Goal: Navigation & Orientation: Find specific page/section

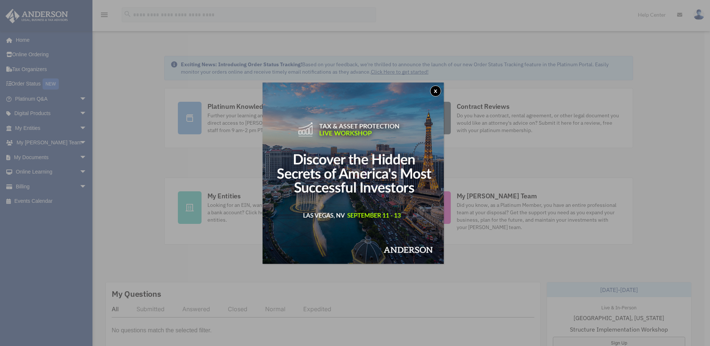
click at [436, 89] on button "x" at bounding box center [435, 90] width 11 height 11
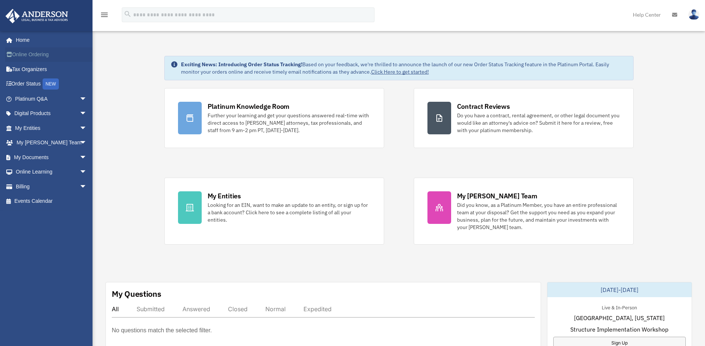
click at [39, 53] on link "Online Ordering" at bounding box center [51, 54] width 93 height 15
click at [80, 129] on span "arrow_drop_down" at bounding box center [87, 128] width 15 height 15
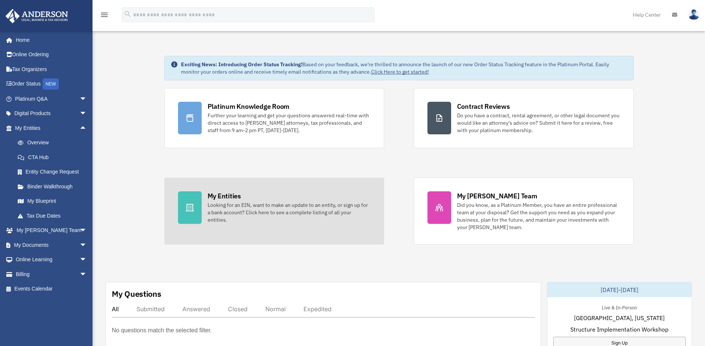
click at [228, 206] on div "Looking for an EIN, want to make an update to an entity, or sign up for a bank …" at bounding box center [288, 212] width 163 height 22
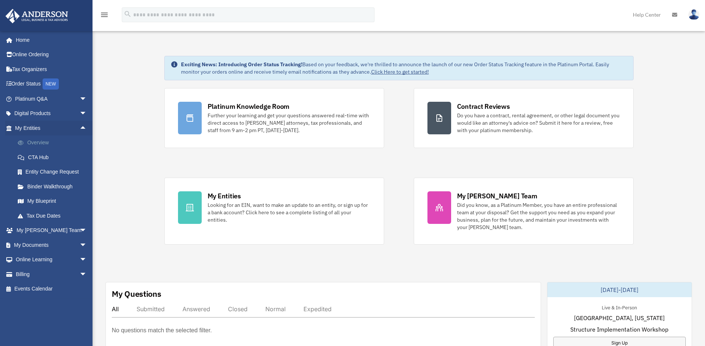
click at [41, 138] on link "Overview" at bounding box center [54, 142] width 88 height 15
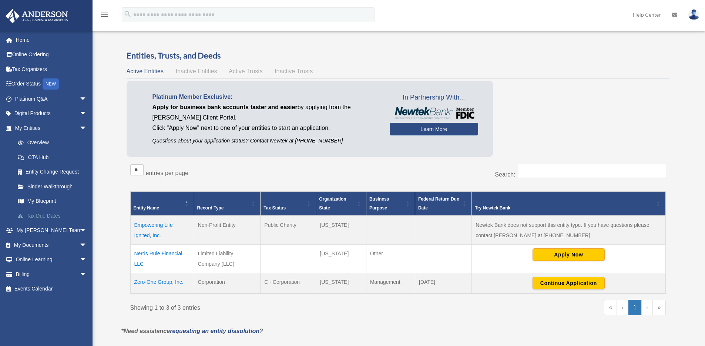
click at [41, 212] on link "Tax Due Dates" at bounding box center [54, 215] width 88 height 15
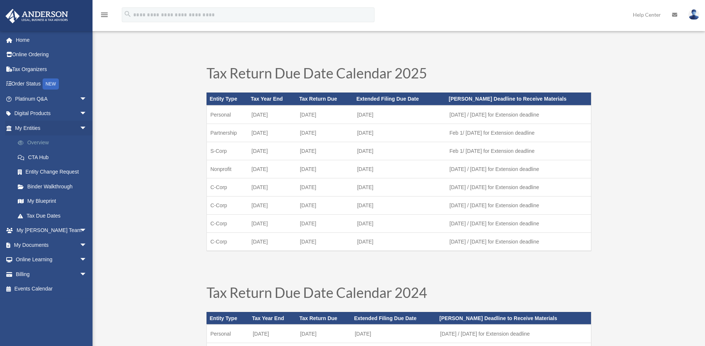
click at [35, 142] on link "Overview" at bounding box center [54, 142] width 88 height 15
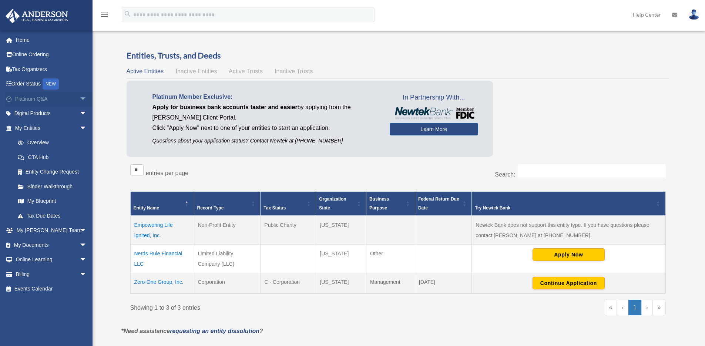
click at [80, 100] on span "arrow_drop_down" at bounding box center [87, 98] width 15 height 15
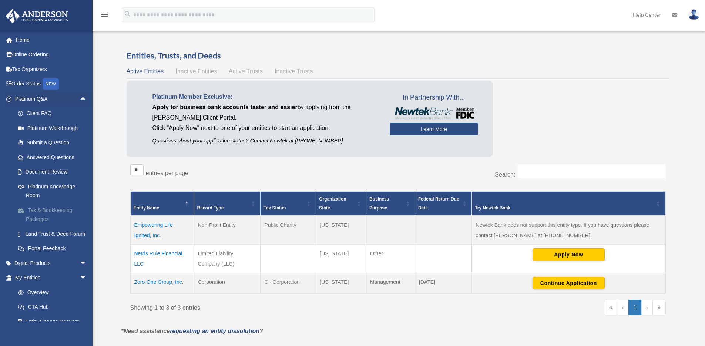
click at [41, 219] on link "Tax & Bookkeeping Packages" at bounding box center [54, 215] width 88 height 24
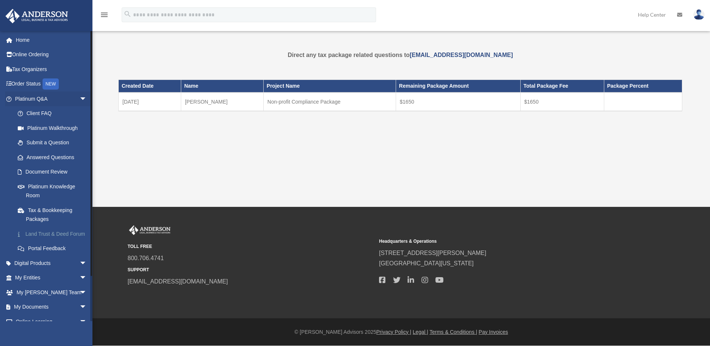
click at [31, 236] on link "Land Trust & Deed Forum" at bounding box center [54, 233] width 88 height 15
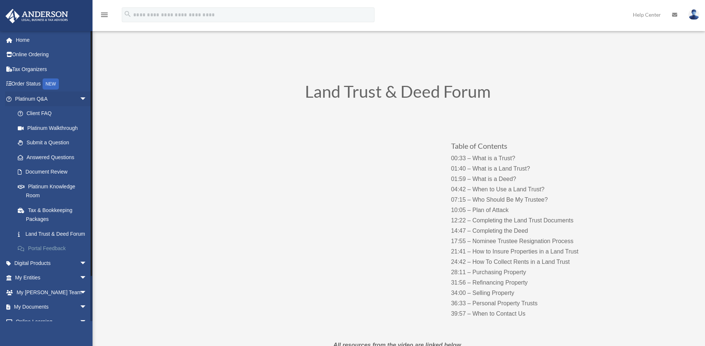
click at [48, 256] on link "Portal Feedback" at bounding box center [54, 248] width 88 height 15
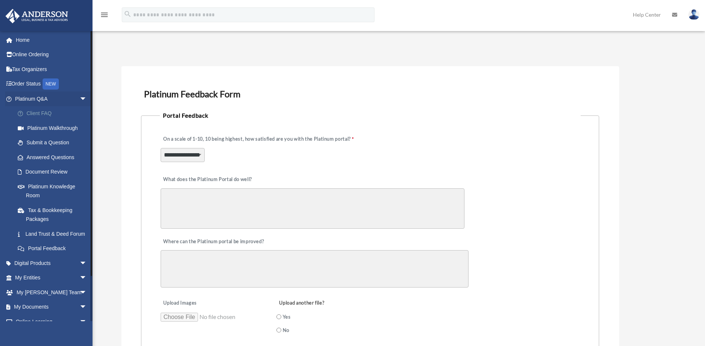
click at [41, 112] on link "Client FAQ" at bounding box center [54, 113] width 88 height 15
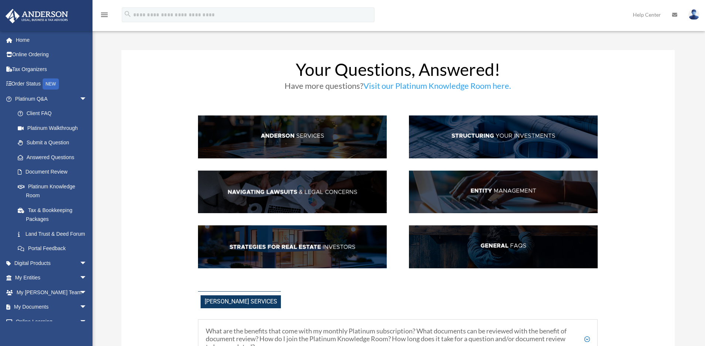
click at [512, 188] on img at bounding box center [503, 192] width 189 height 43
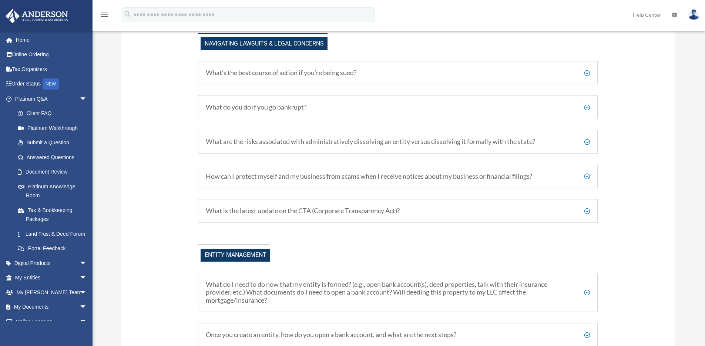
scroll to position [862, 0]
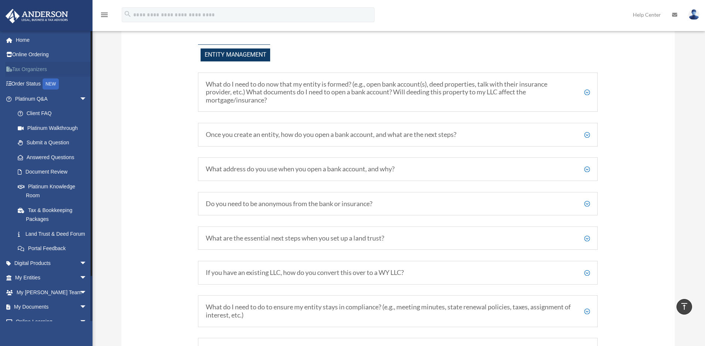
click at [31, 67] on link "Tax Organizers" at bounding box center [51, 69] width 93 height 15
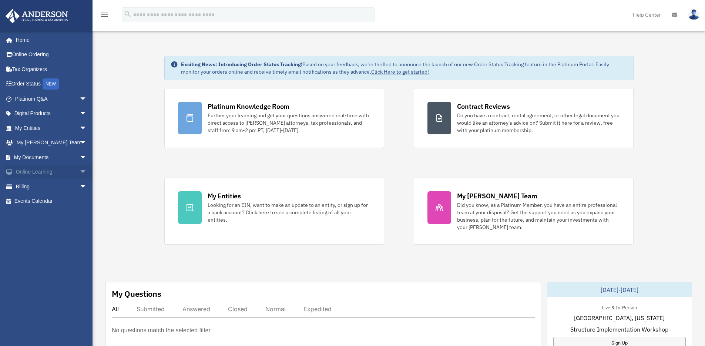
click at [80, 172] on span "arrow_drop_down" at bounding box center [87, 172] width 15 height 15
click at [39, 188] on link "Courses" at bounding box center [54, 186] width 88 height 15
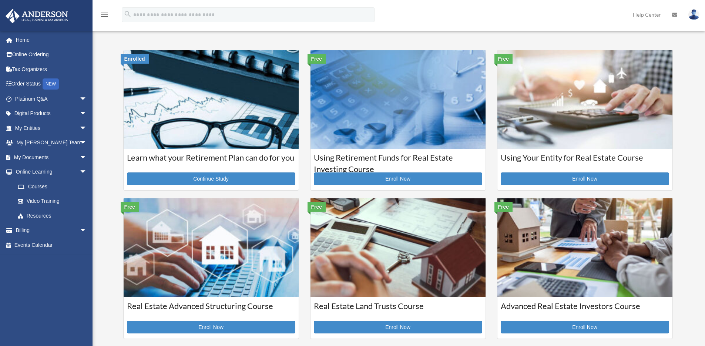
click at [102, 17] on icon "menu" at bounding box center [104, 14] width 9 height 9
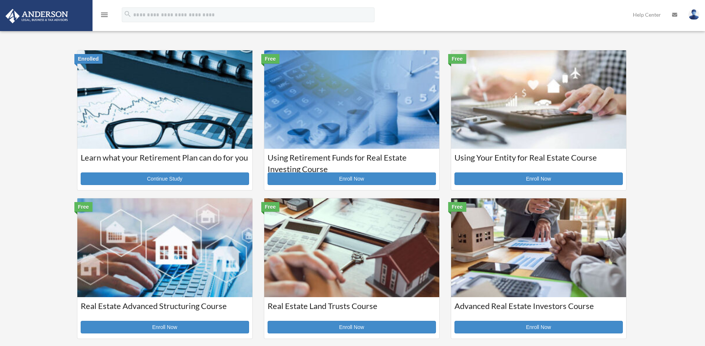
click at [106, 14] on icon "menu" at bounding box center [104, 14] width 9 height 9
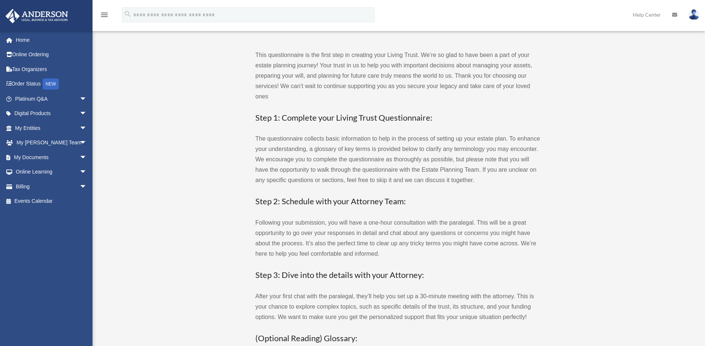
click at [311, 118] on h3 "Step 1: Complete your Living Trust Questionnaire:" at bounding box center [397, 117] width 285 height 11
